Goal: Transaction & Acquisition: Purchase product/service

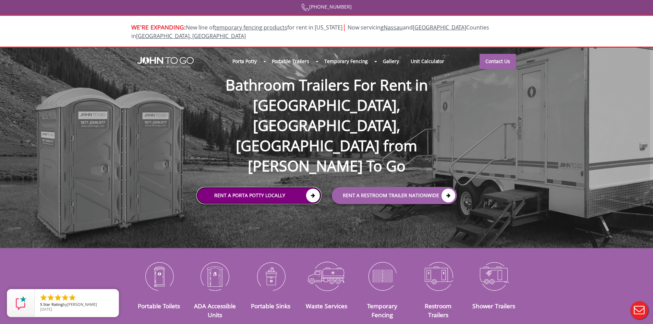
click at [319, 189] on icon at bounding box center [313, 196] width 14 height 14
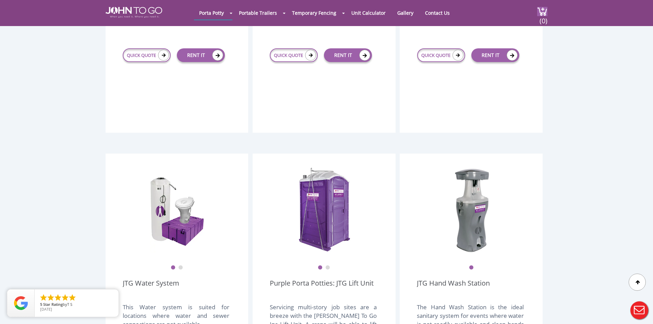
scroll to position [686, 0]
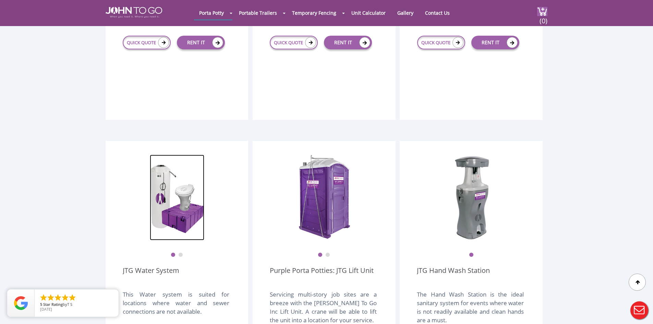
click at [184, 161] on img at bounding box center [177, 198] width 55 height 86
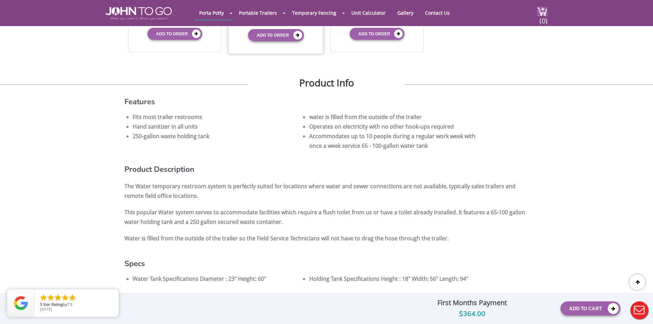
scroll to position [343, 0]
